Goal: Check status: Check status

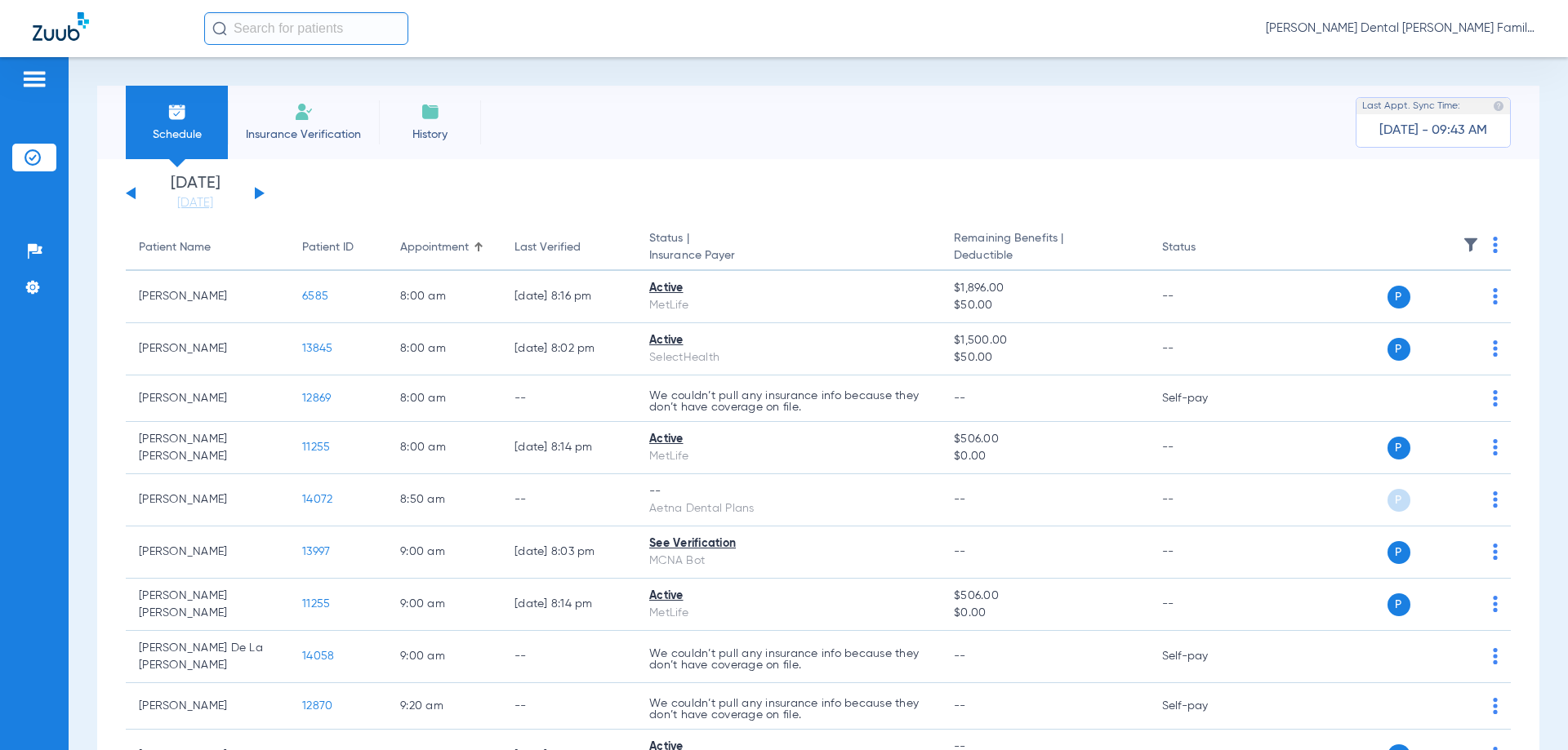
click at [256, 195] on button at bounding box center [259, 193] width 10 height 12
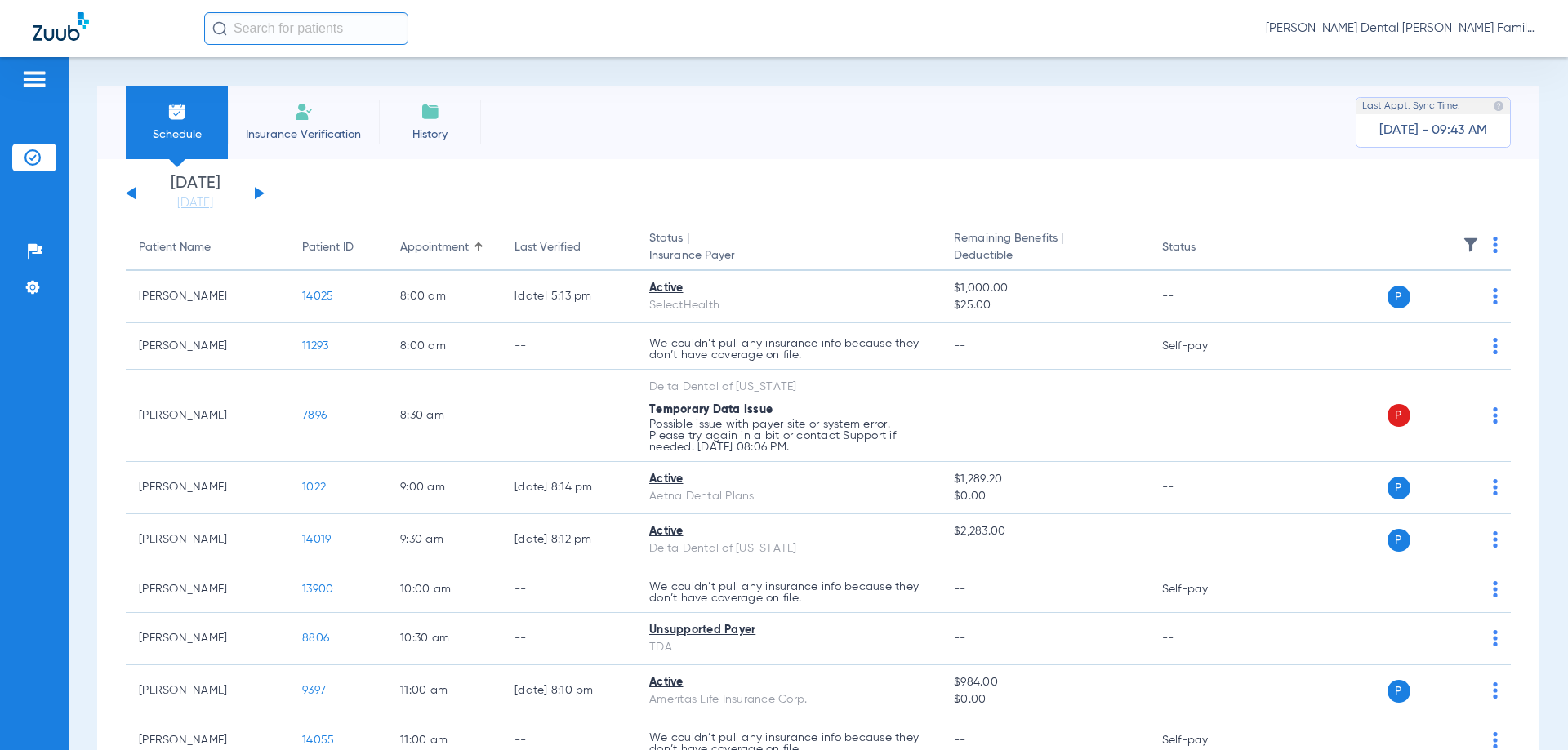
click at [261, 193] on button at bounding box center [259, 193] width 10 height 12
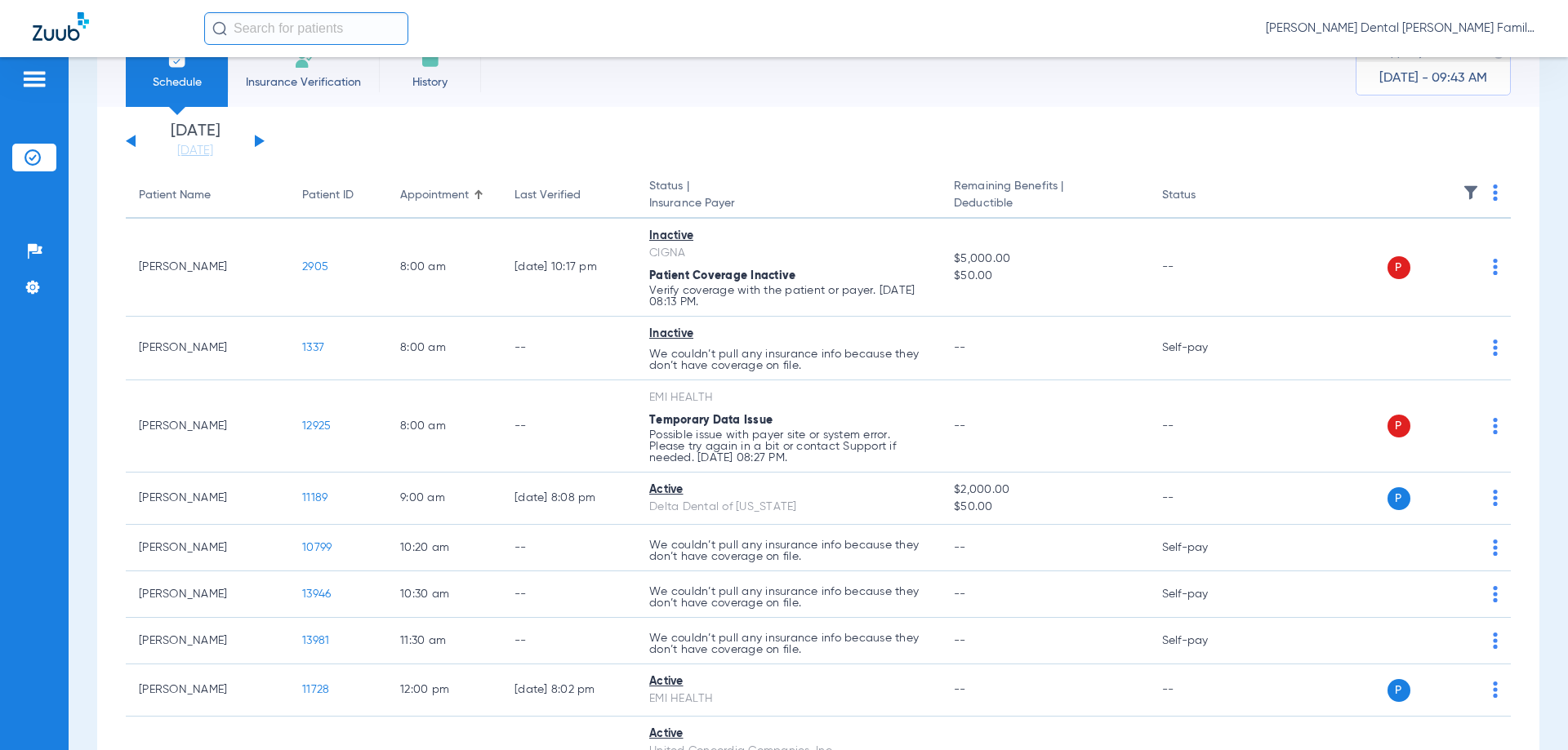
scroll to position [81, 0]
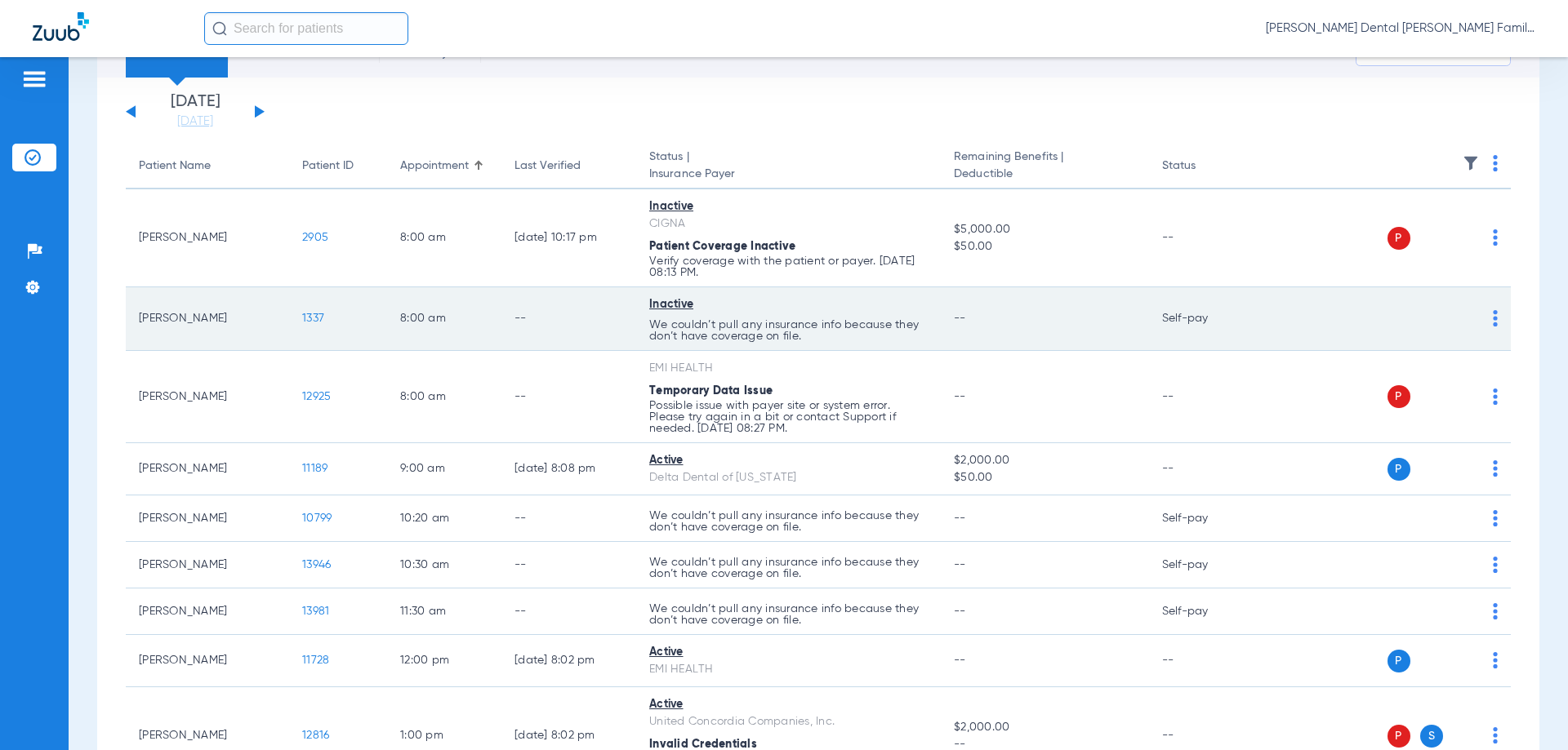
click at [310, 320] on span "1337" at bounding box center [313, 318] width 22 height 12
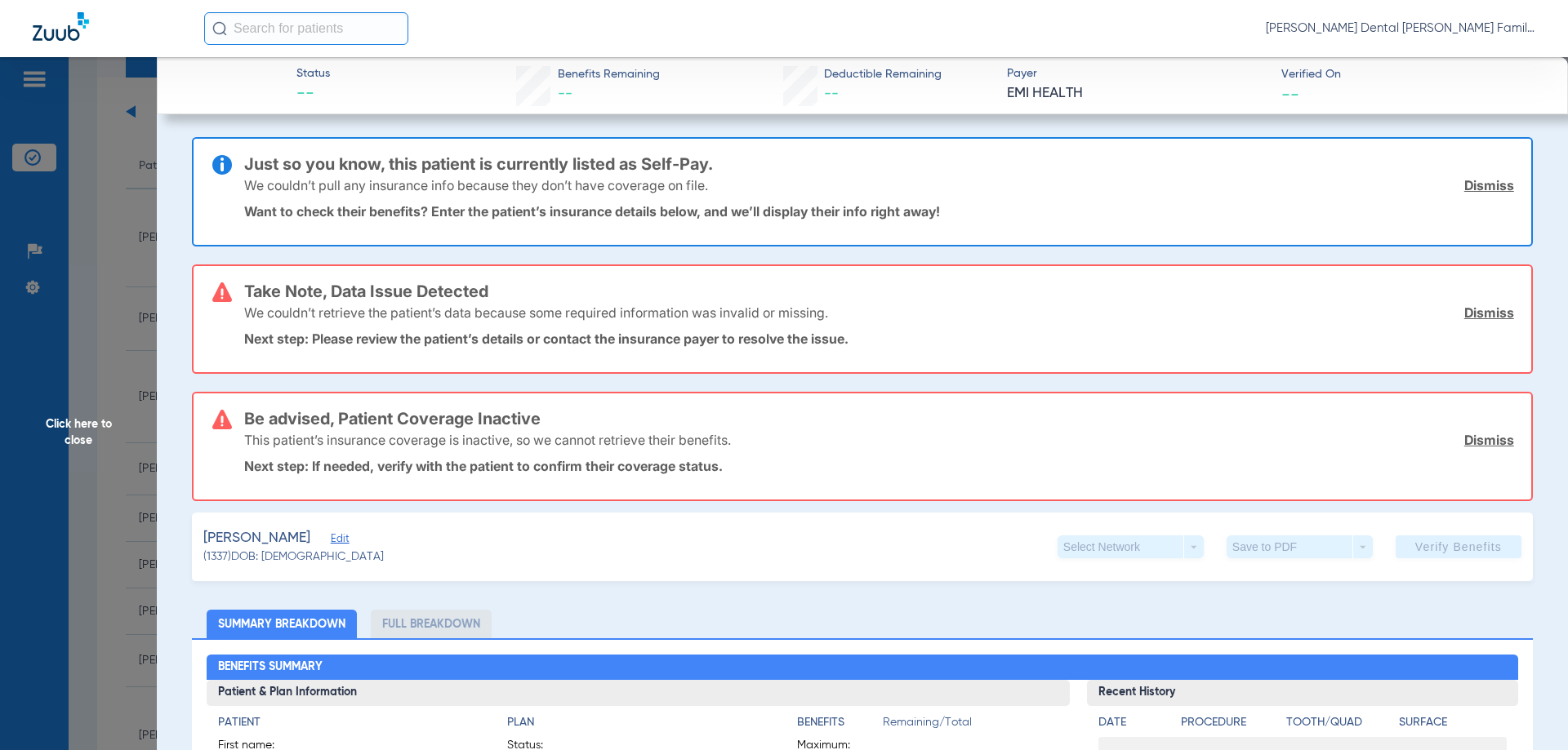
click at [1494, 313] on link "Dismiss" at bounding box center [1489, 312] width 50 height 16
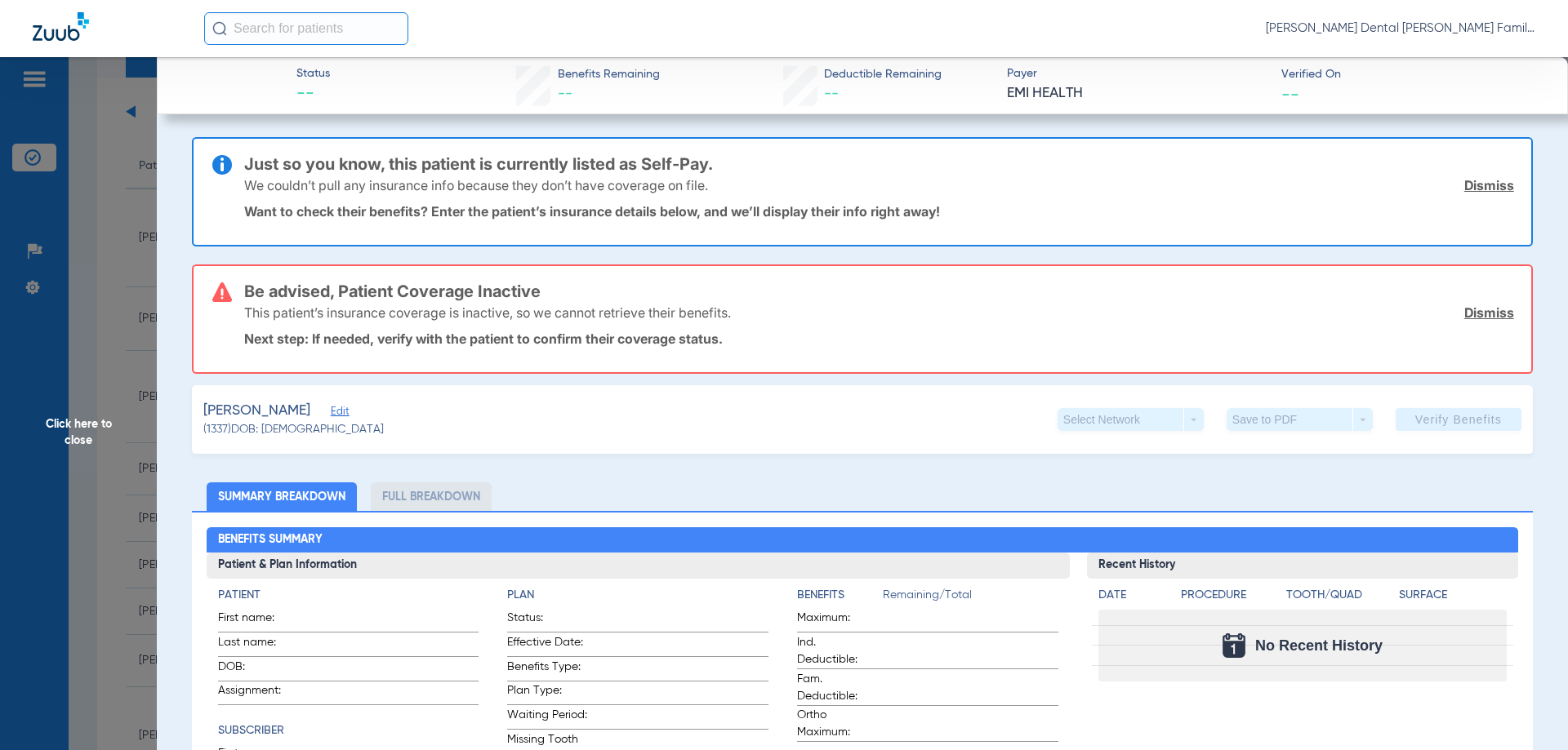
click at [1494, 313] on link "Dismiss" at bounding box center [1489, 312] width 50 height 16
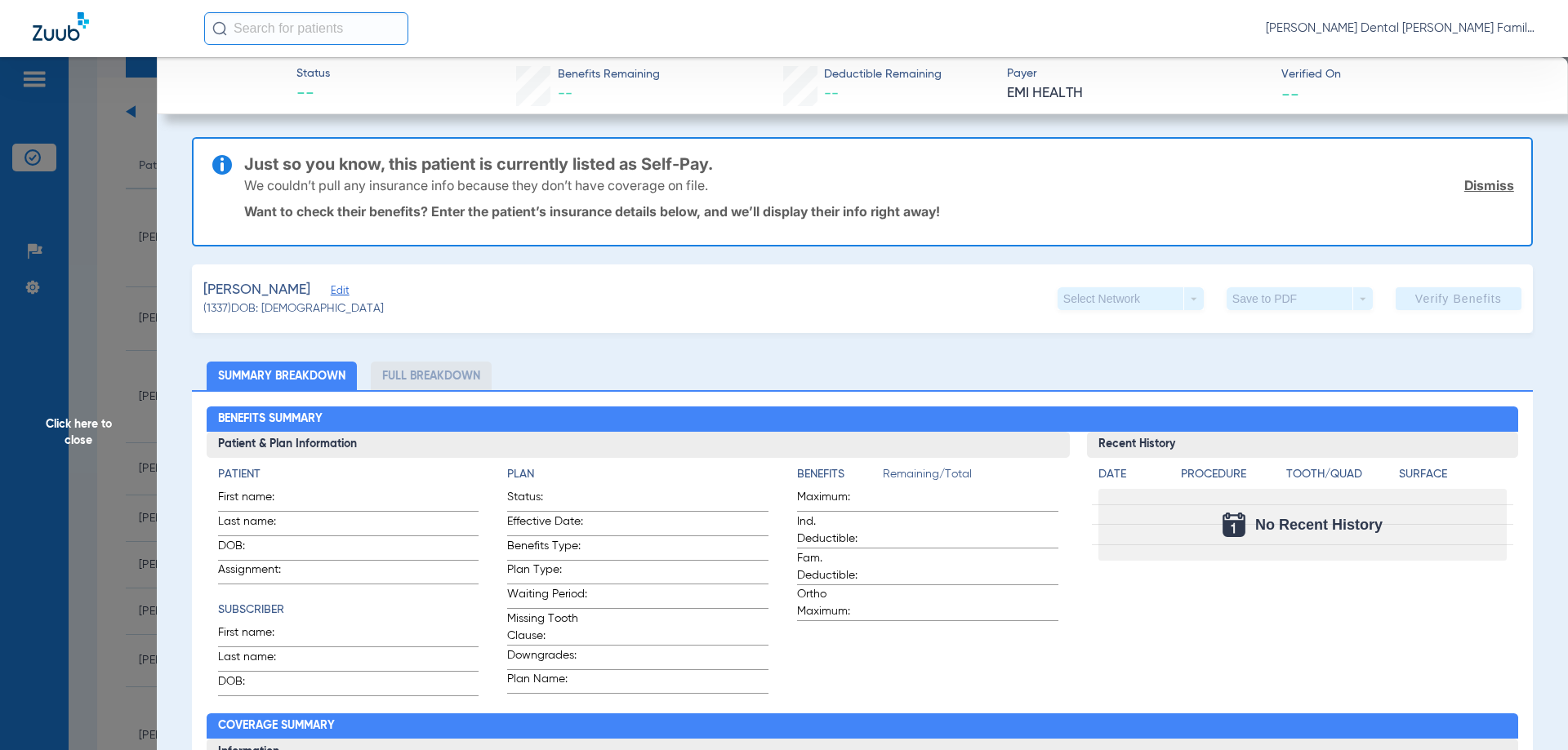
click at [1464, 180] on link "Dismiss" at bounding box center [1489, 185] width 50 height 16
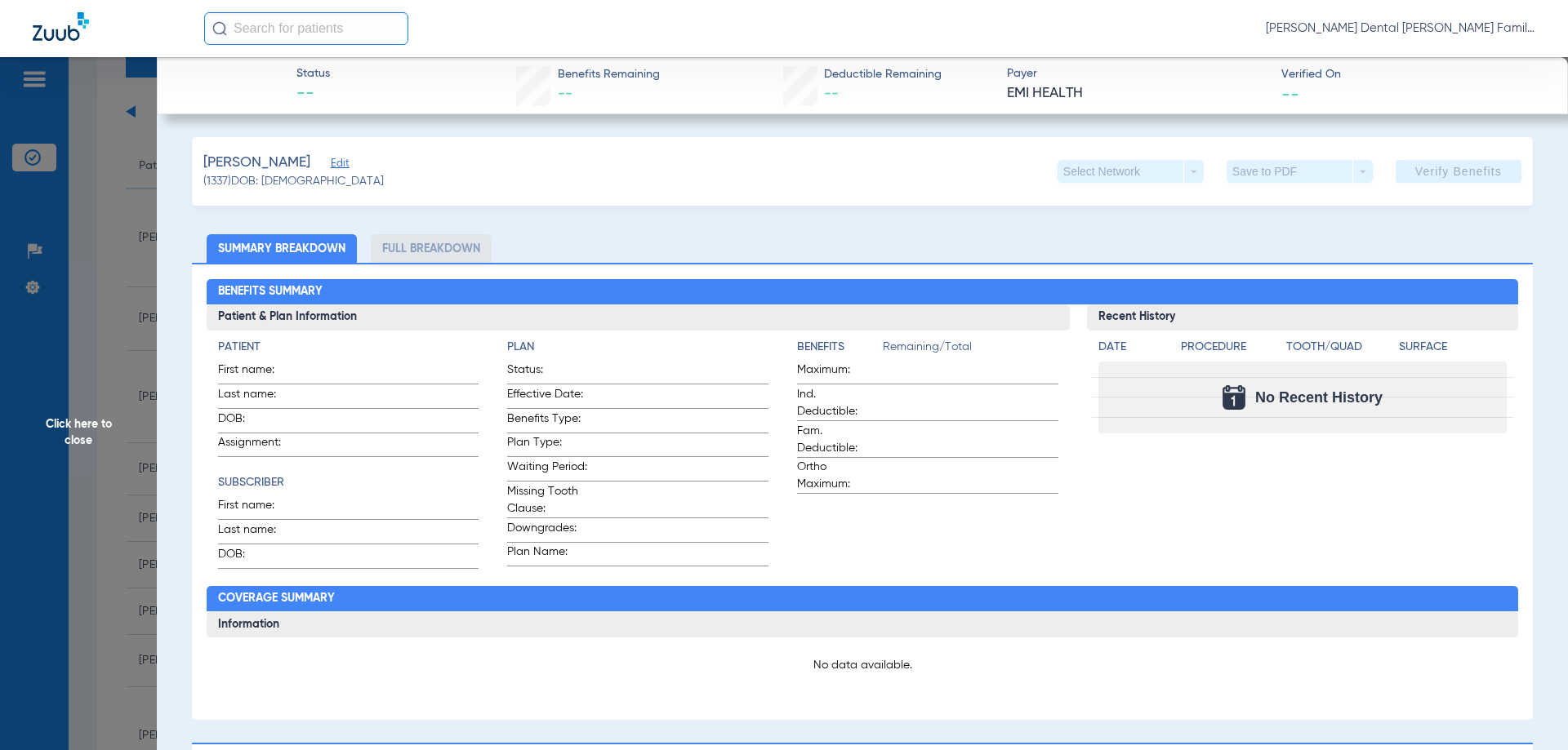
click at [330, 170] on span "Edit" at bounding box center [338, 164] width 14 height 15
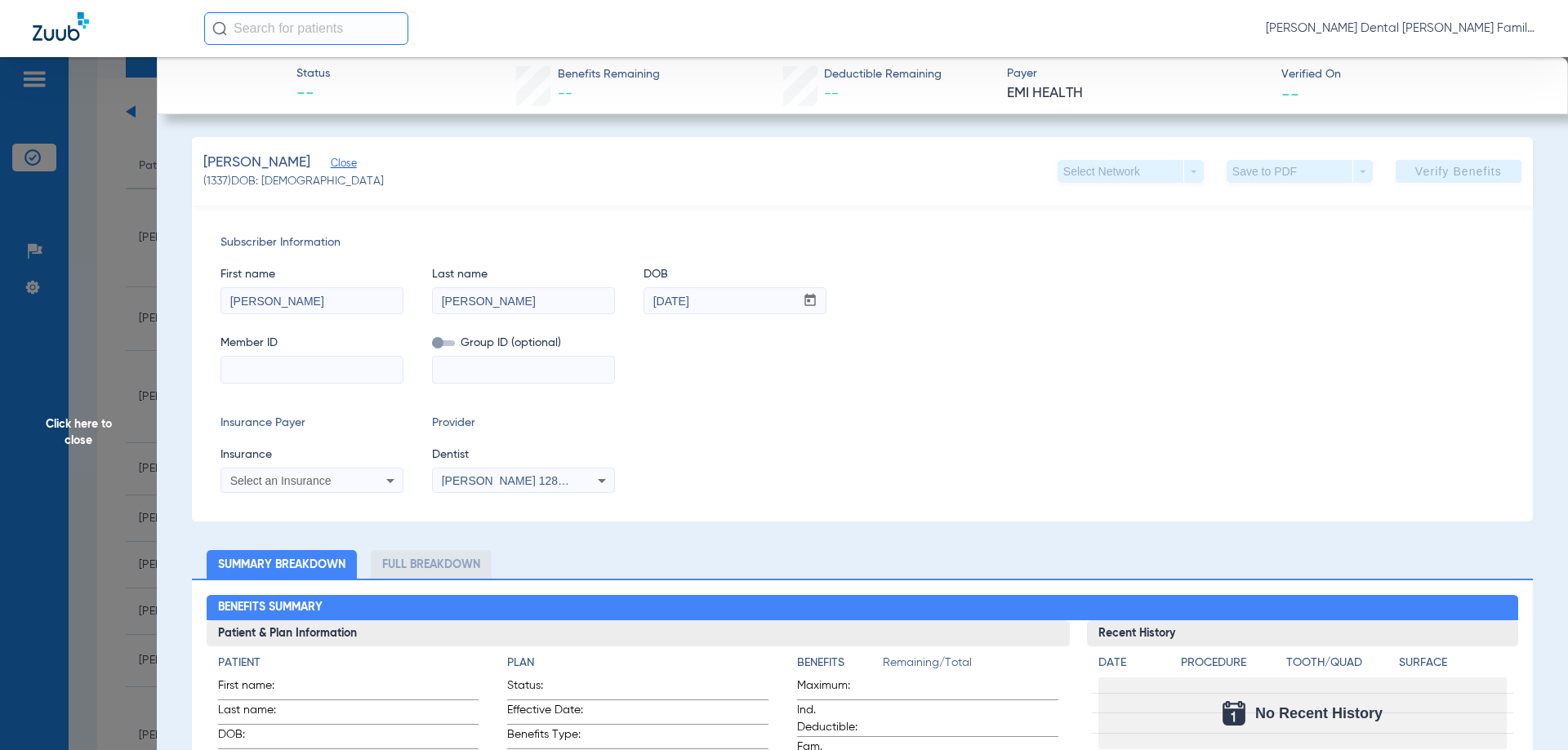
click at [463, 471] on div "[PERSON_NAME] 1285629766" at bounding box center [523, 481] width 181 height 20
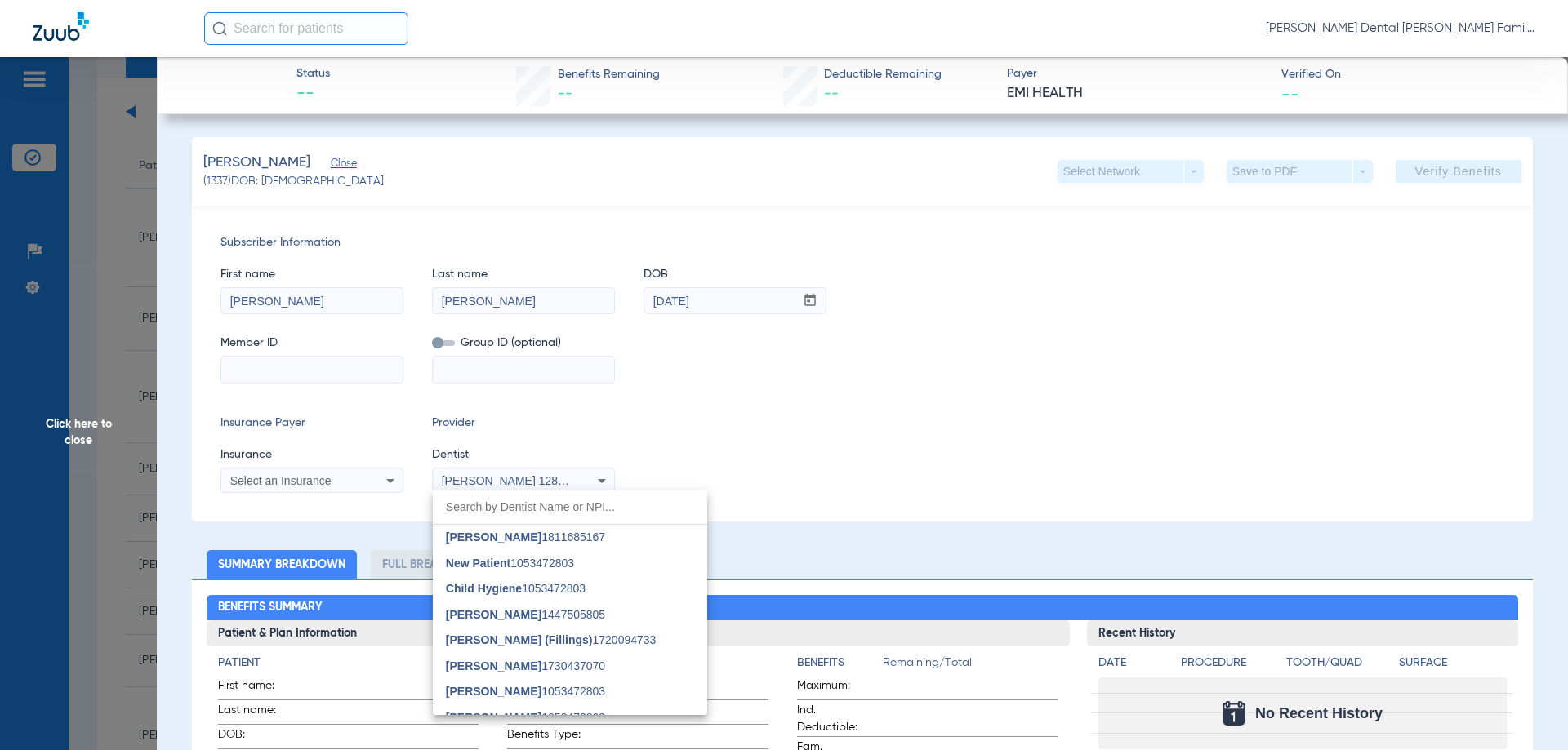
scroll to position [145, 0]
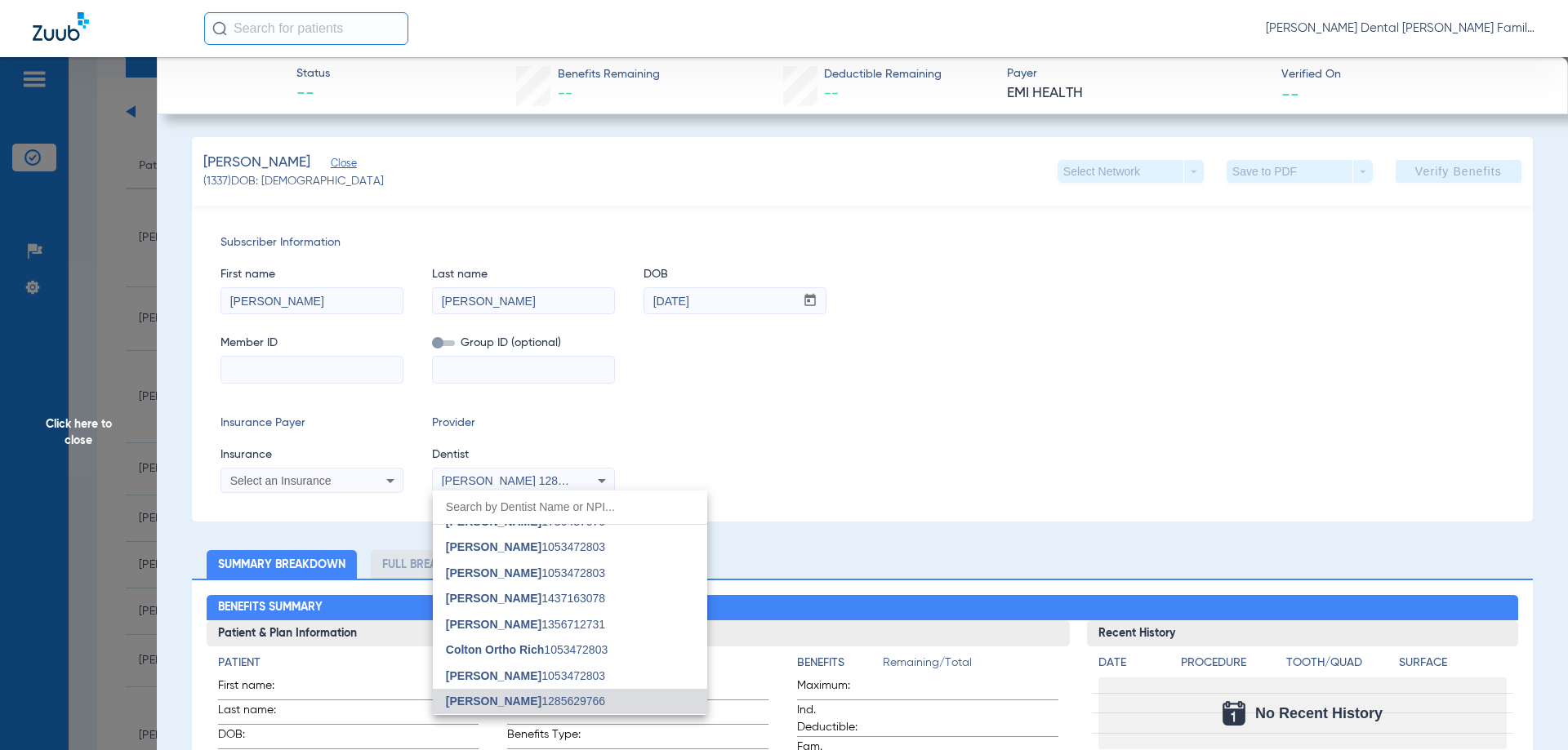
click at [787, 434] on div at bounding box center [784, 375] width 1568 height 750
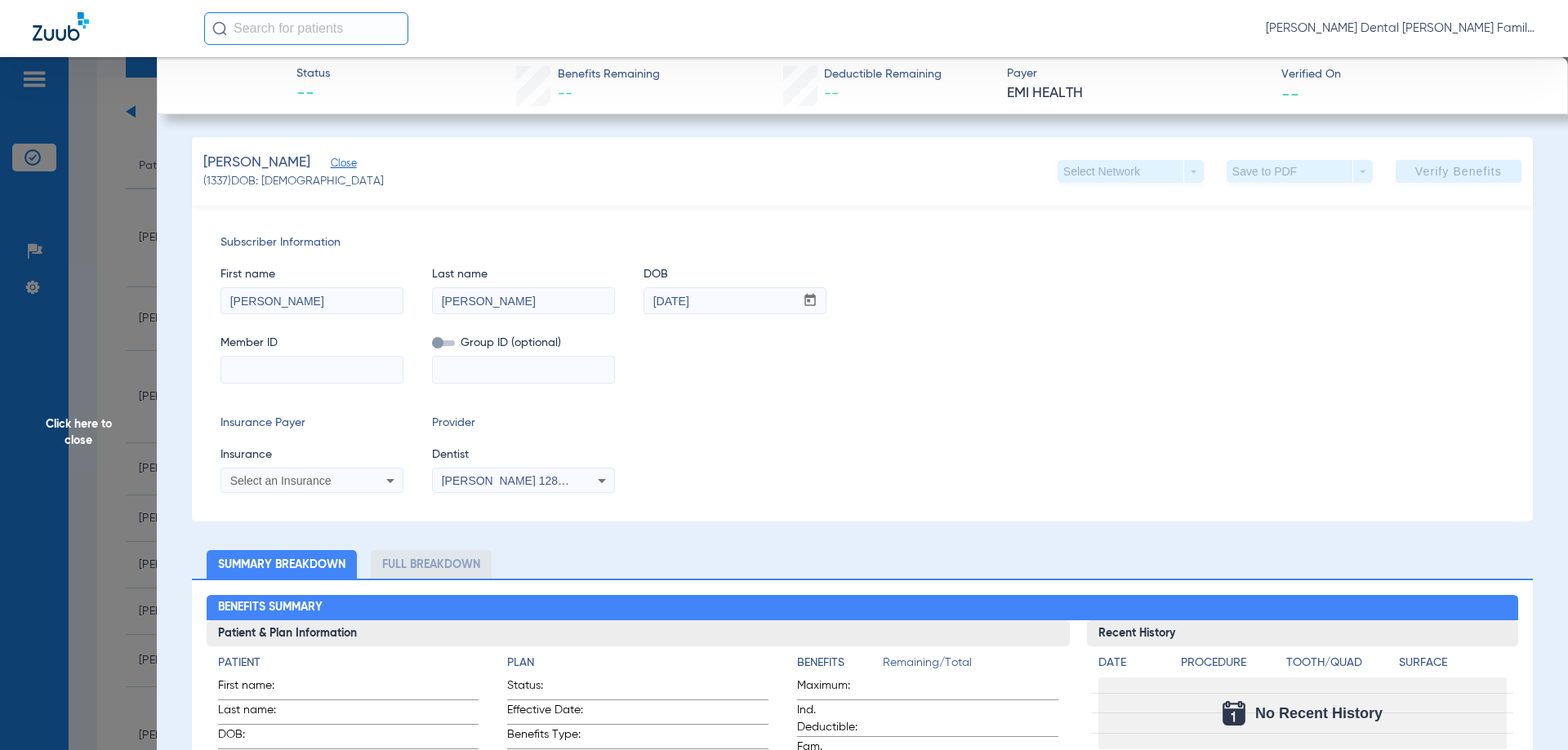
click at [330, 163] on span "Close" at bounding box center [338, 164] width 14 height 15
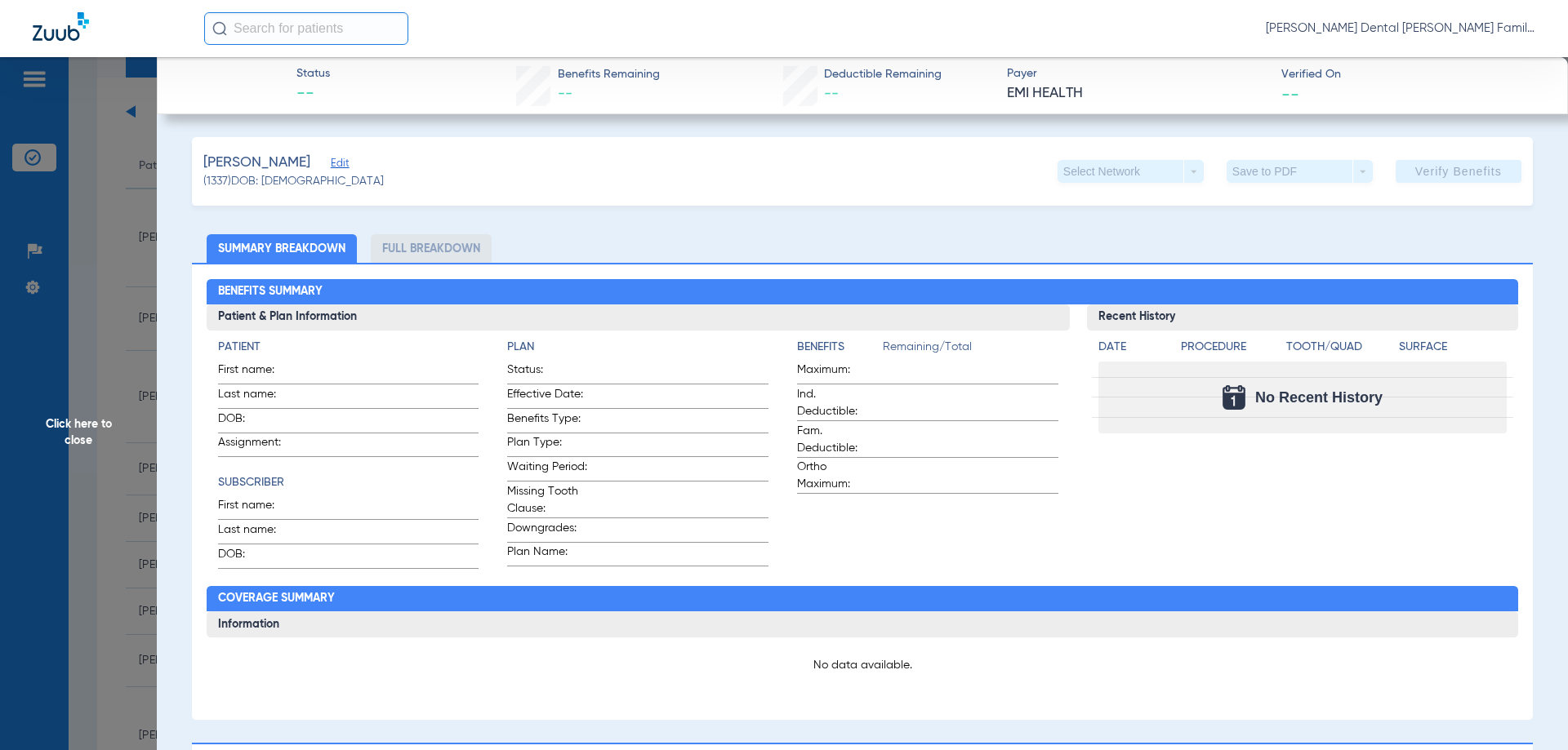
click at [1024, 96] on span "EMI HEALTH" at bounding box center [1137, 93] width 261 height 21
click at [443, 260] on li "Full Breakdown" at bounding box center [430, 248] width 121 height 29
click at [146, 171] on span "Click here to close" at bounding box center [79, 432] width 157 height 750
